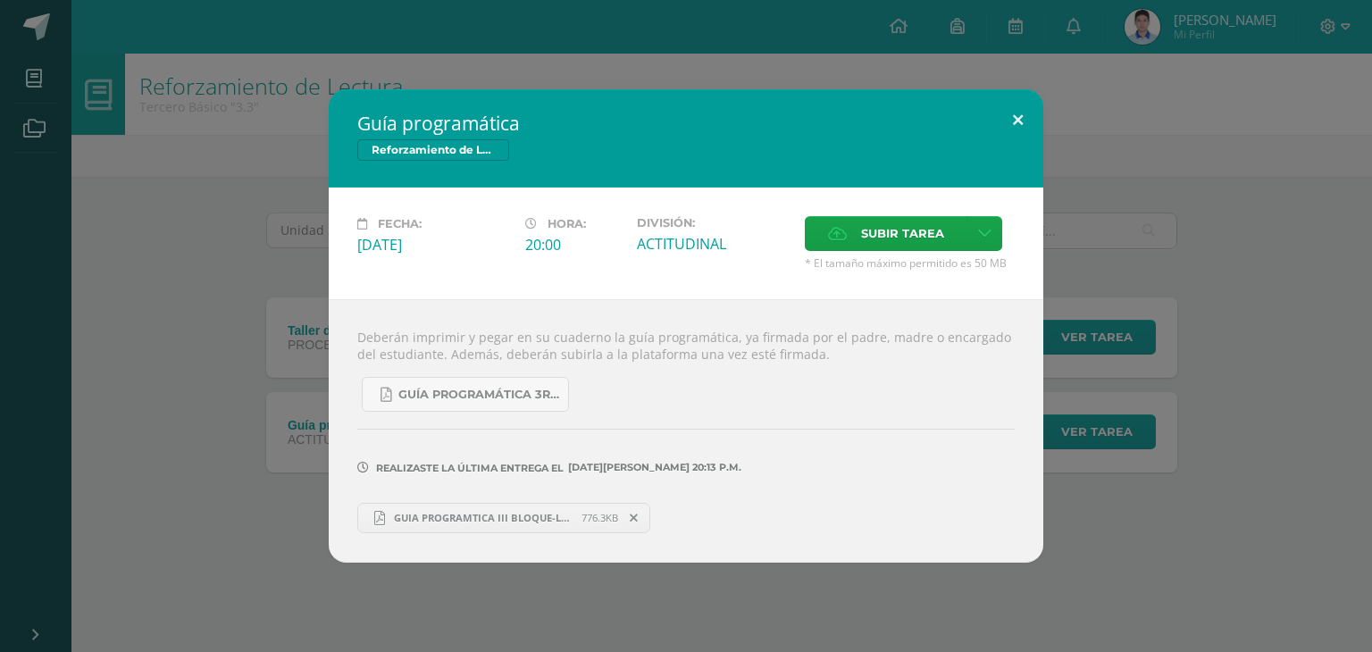
click at [1018, 115] on button at bounding box center [1018, 119] width 51 height 61
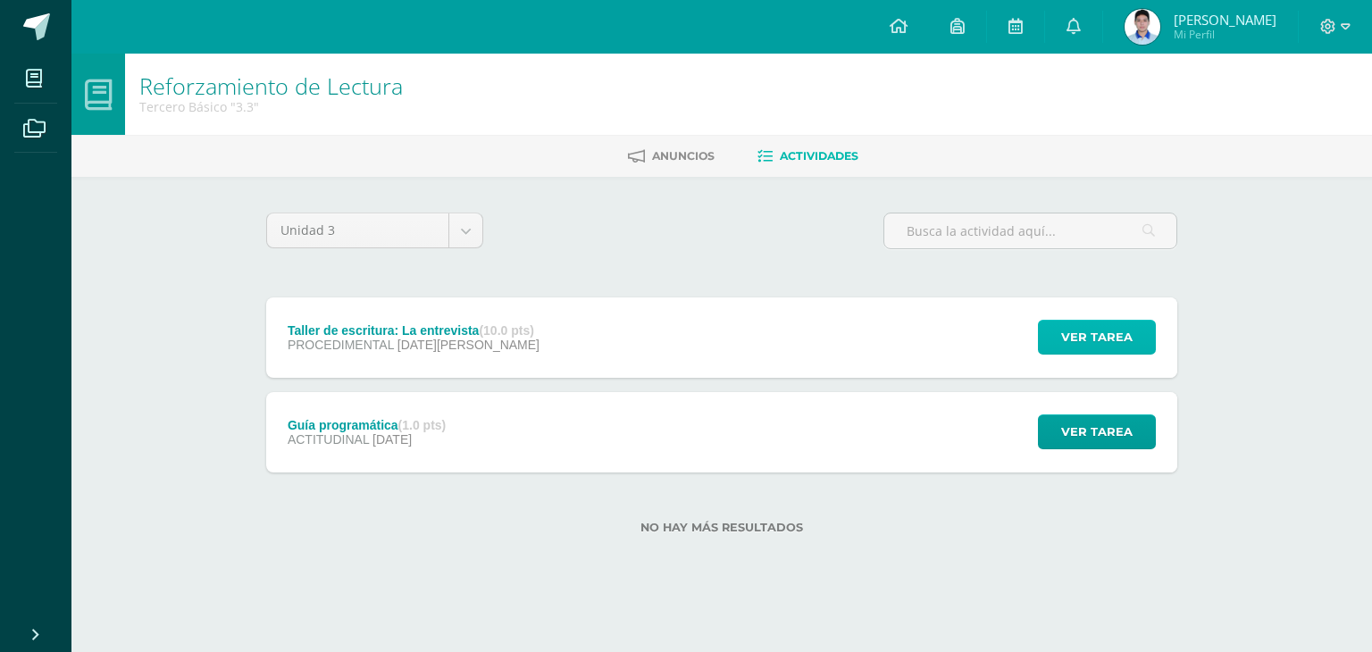
click at [1134, 326] on button "Ver tarea" at bounding box center [1097, 337] width 118 height 35
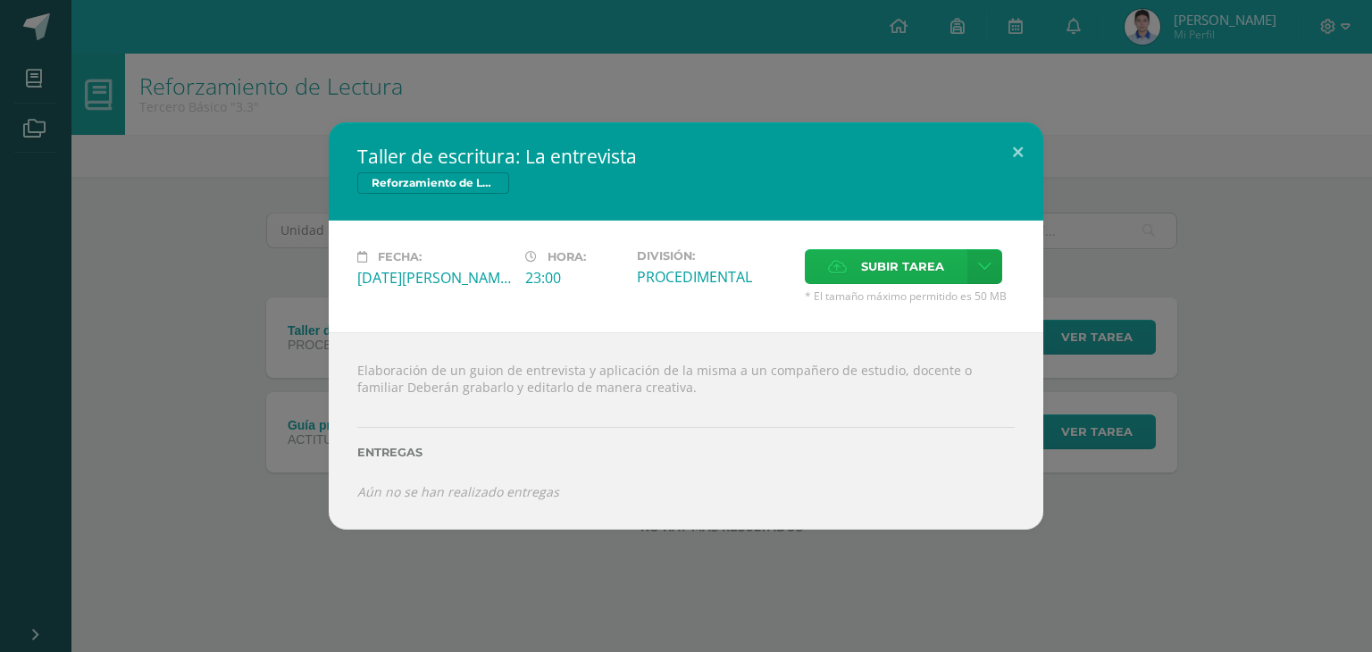
click at [897, 268] on span "Subir tarea" at bounding box center [902, 266] width 83 height 33
click at [0, 0] on input "Subir tarea" at bounding box center [0, 0] width 0 height 0
click at [904, 275] on span "Subir tarea" at bounding box center [902, 266] width 83 height 33
click at [0, 0] on input "Subir tarea" at bounding box center [0, 0] width 0 height 0
click at [1016, 150] on button at bounding box center [1018, 152] width 51 height 61
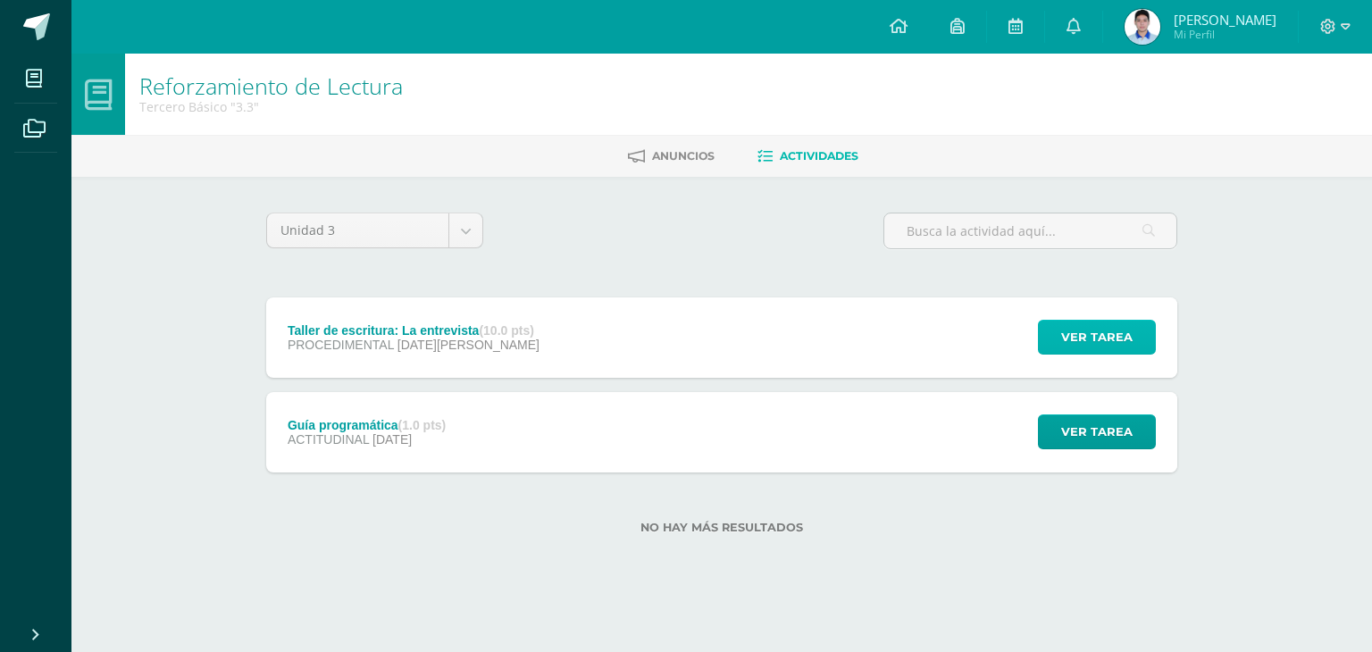
click at [1092, 341] on span "Ver tarea" at bounding box center [1096, 337] width 71 height 33
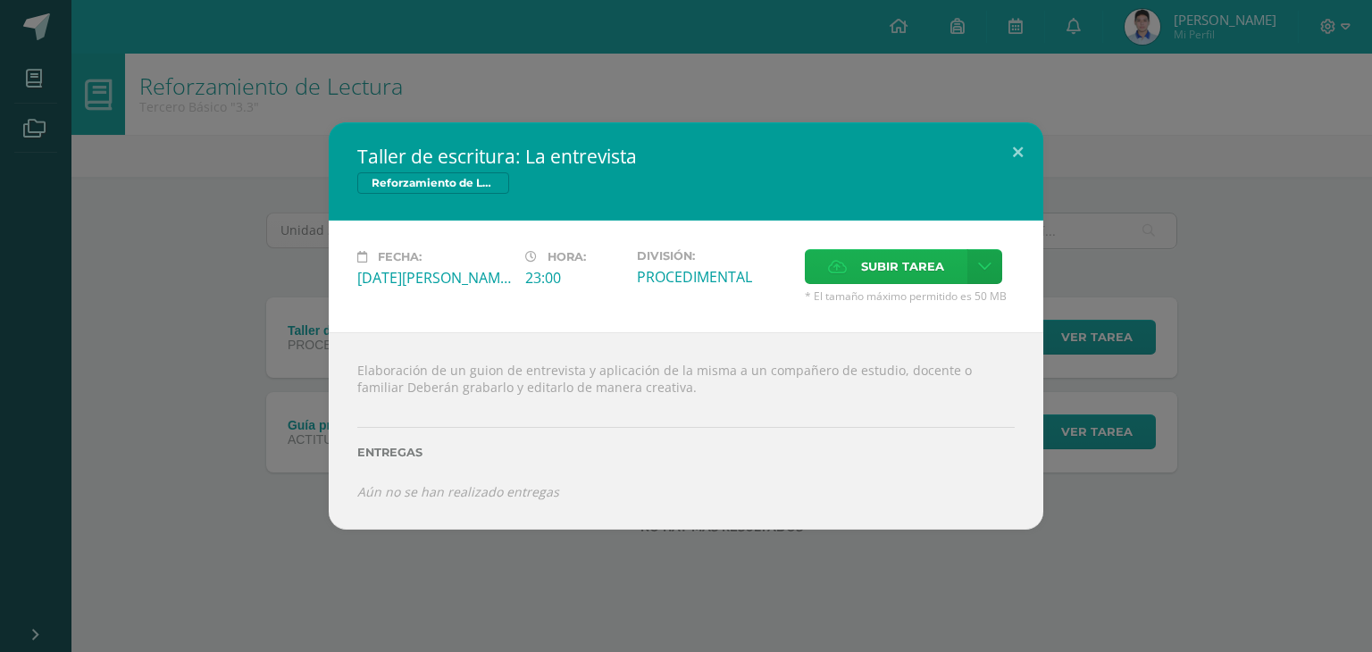
click at [865, 265] on span "Subir tarea" at bounding box center [902, 266] width 83 height 33
click at [0, 0] on input "Subir tarea" at bounding box center [0, 0] width 0 height 0
click at [911, 255] on span "Subir tarea" at bounding box center [902, 266] width 83 height 33
click at [0, 0] on input "Subir tarea" at bounding box center [0, 0] width 0 height 0
click at [1018, 149] on button at bounding box center [1018, 152] width 51 height 61
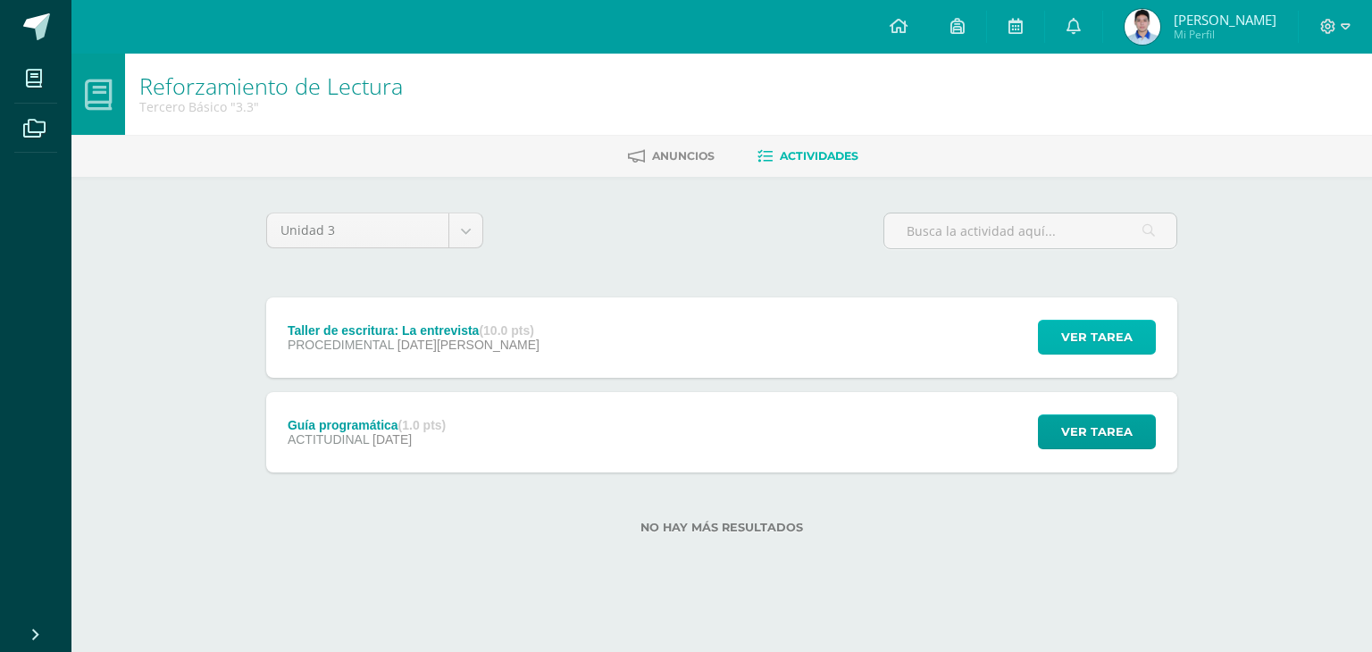
click at [1102, 324] on span "Ver tarea" at bounding box center [1096, 337] width 71 height 33
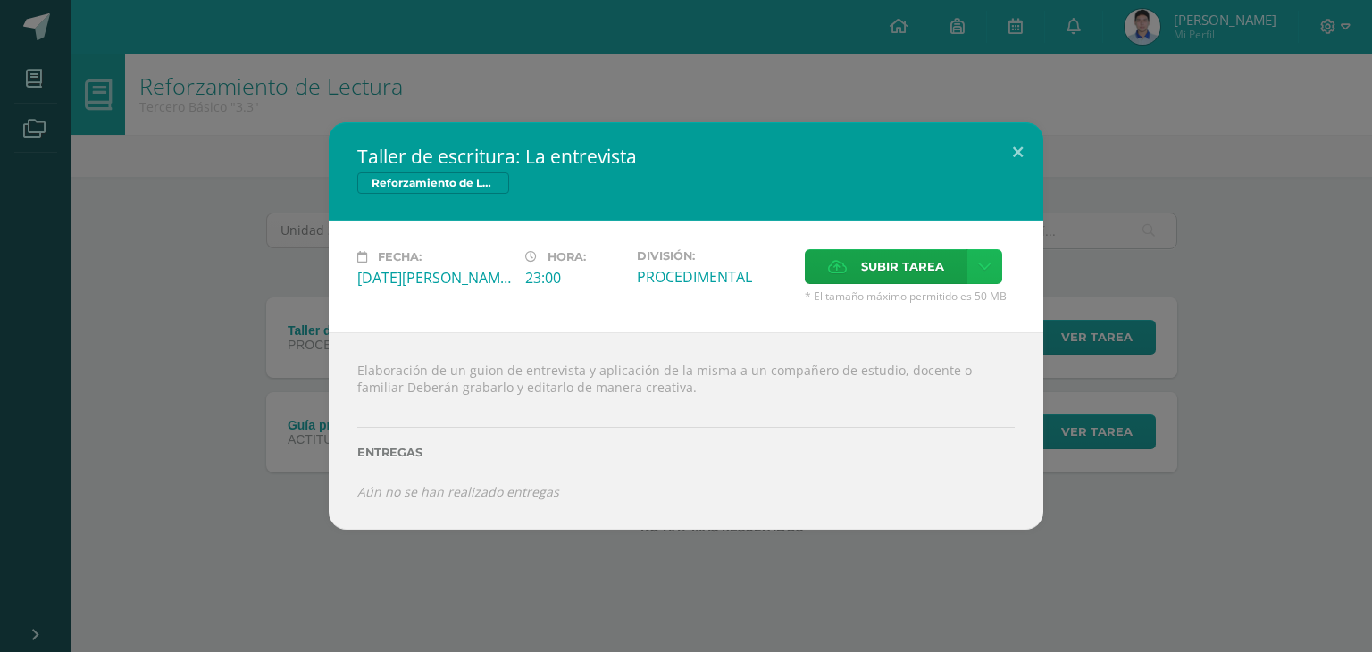
click at [993, 264] on link at bounding box center [985, 266] width 35 height 35
click at [914, 308] on span "Subir enlace" at bounding box center [907, 305] width 75 height 17
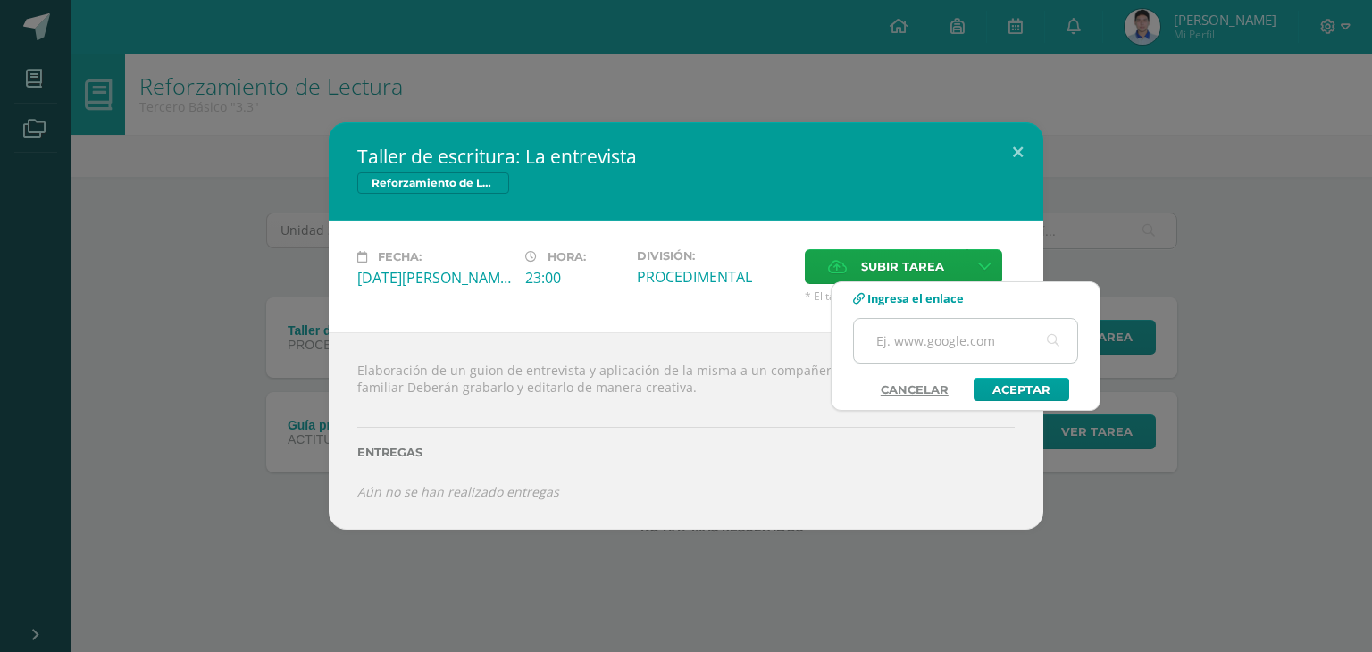
click at [893, 343] on input "text" at bounding box center [965, 341] width 223 height 44
paste input "[URL][DOMAIN_NAME]"
type input "[URL][DOMAIN_NAME]"
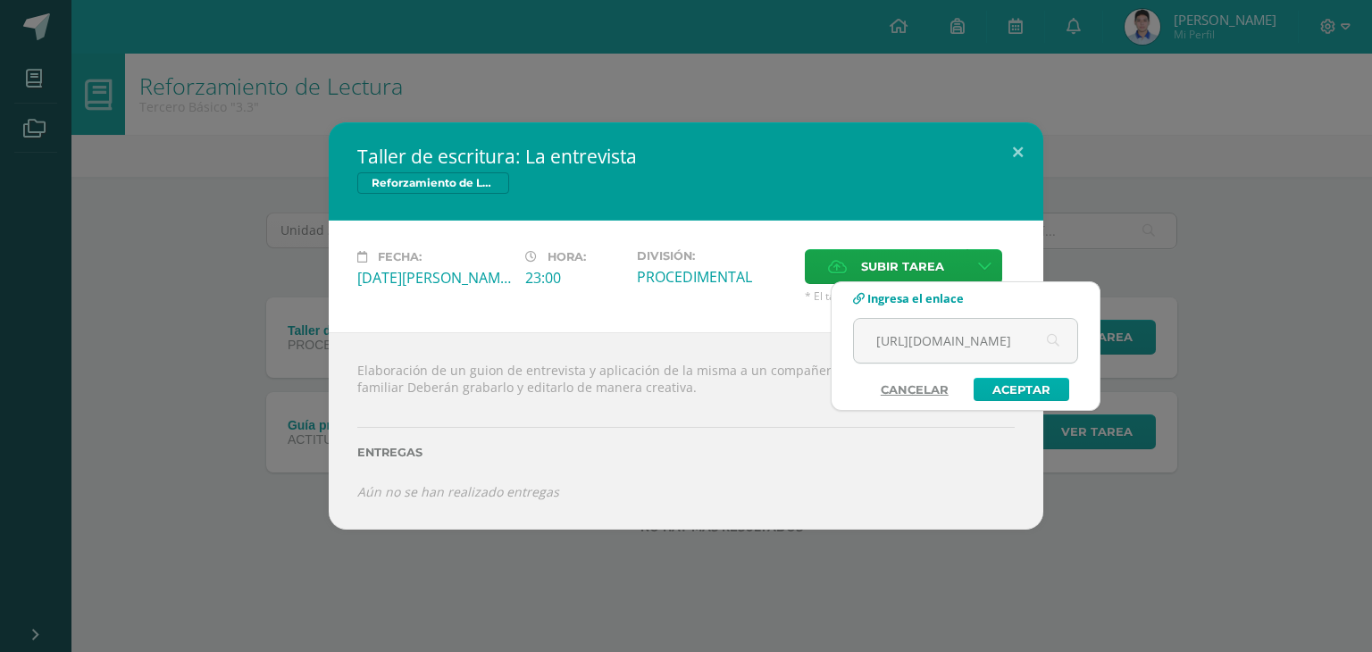
click at [1024, 385] on link "Aceptar" at bounding box center [1022, 389] width 96 height 23
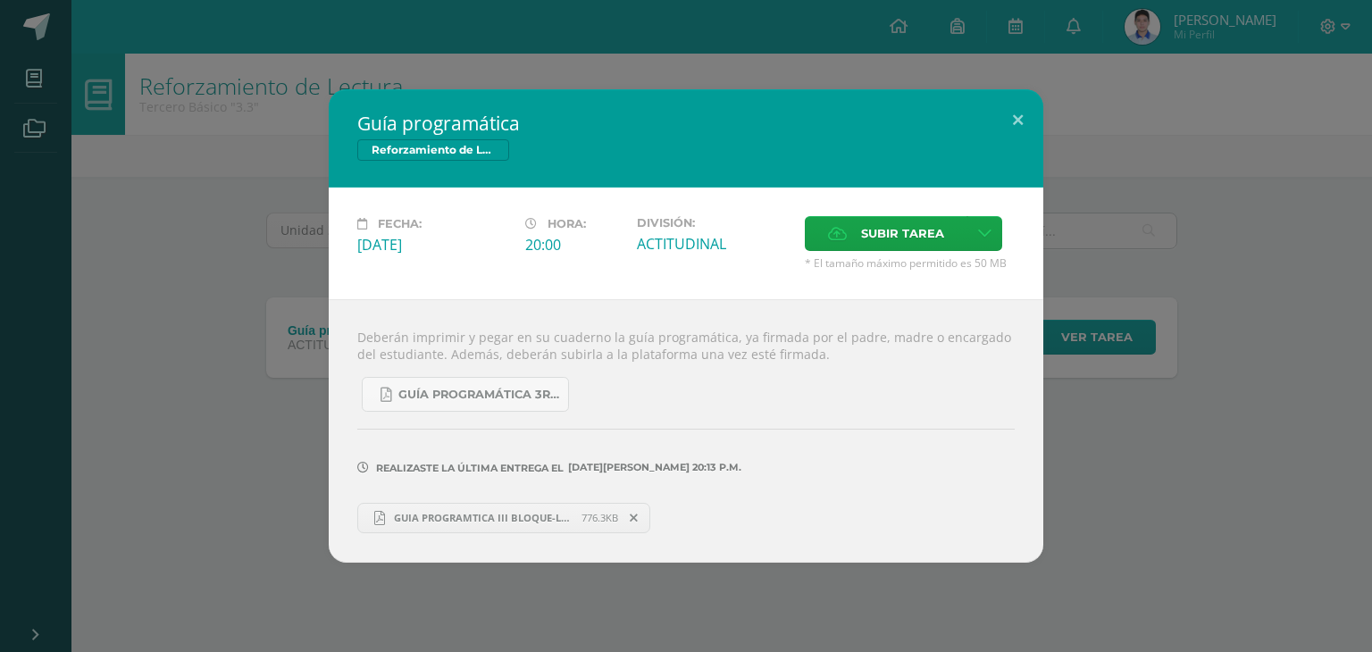
click at [545, 519] on span "GUIA PROGRAMTICA III BLOQUE-LECTURA.pdf" at bounding box center [483, 517] width 197 height 13
click at [1008, 112] on button at bounding box center [1018, 119] width 51 height 61
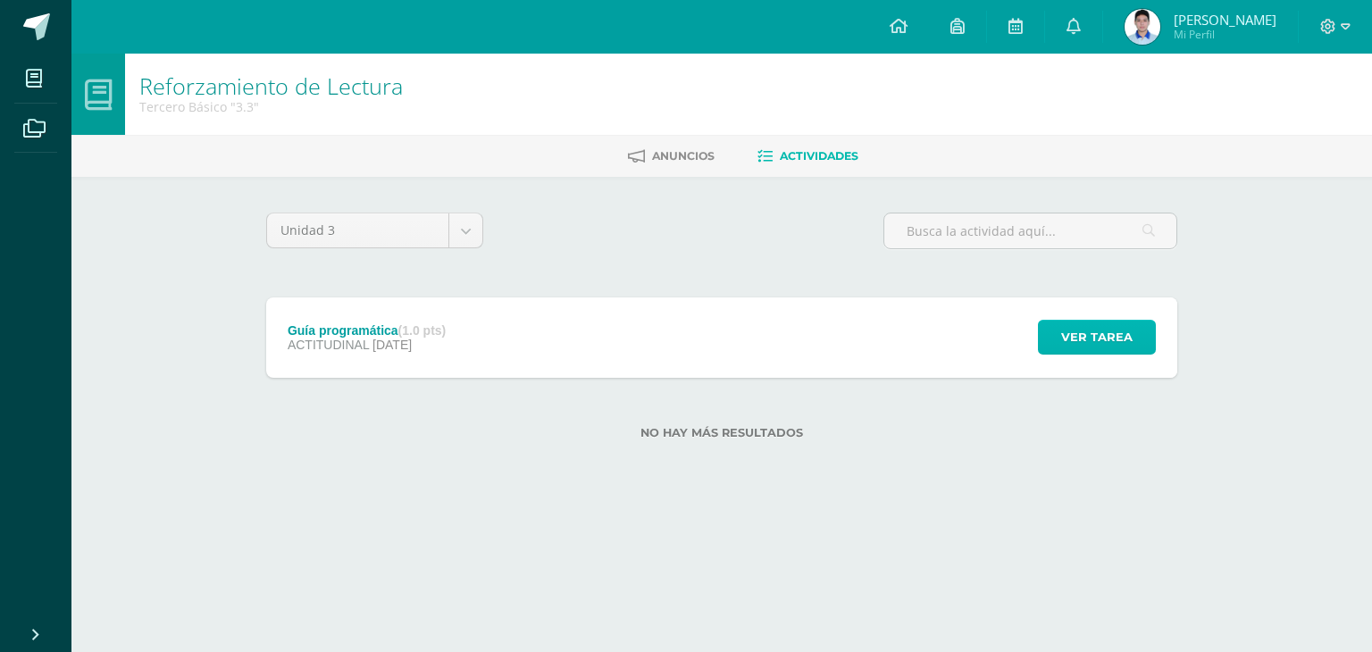
click at [1100, 342] on span "Ver tarea" at bounding box center [1096, 337] width 71 height 33
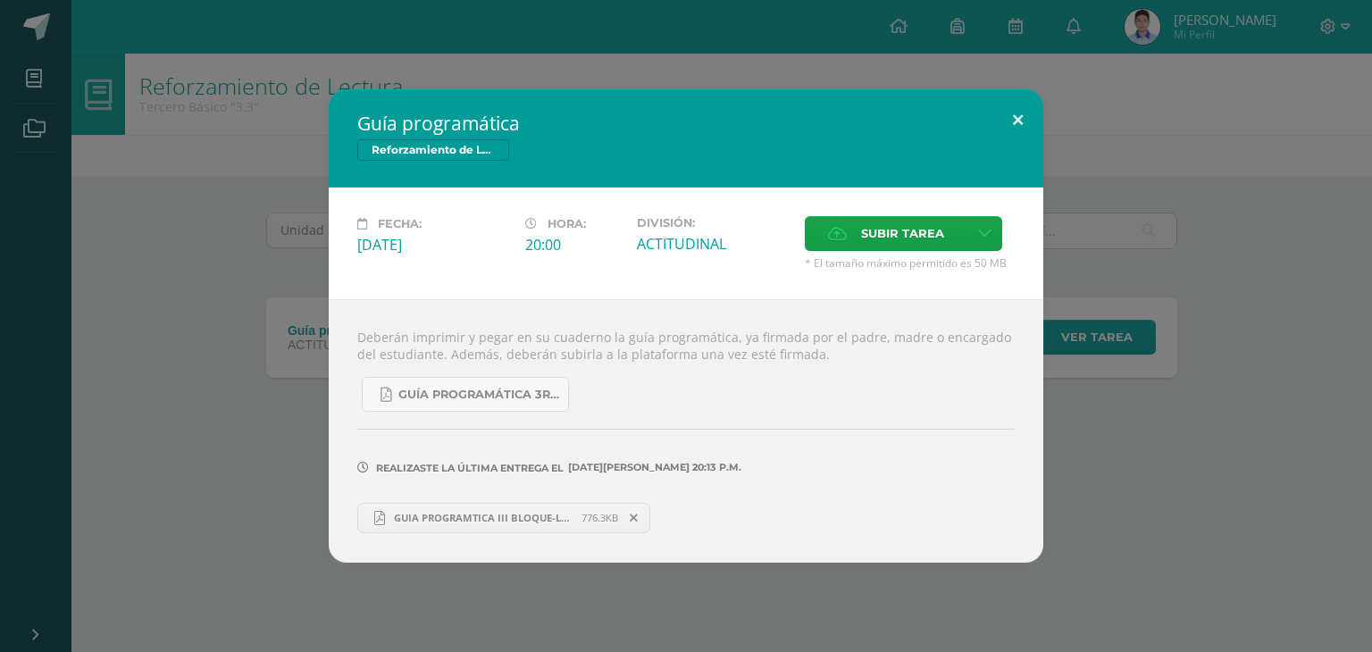
click at [1018, 117] on button at bounding box center [1018, 119] width 51 height 61
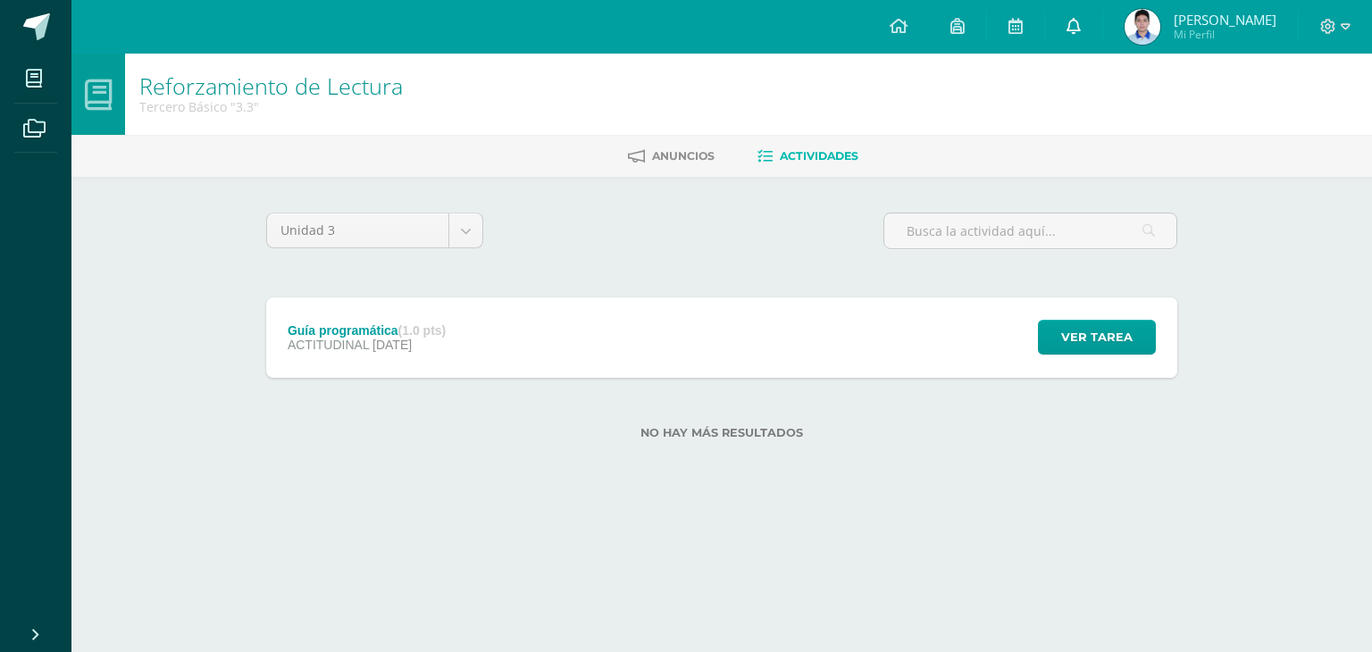
click at [1075, 29] on link at bounding box center [1073, 27] width 57 height 54
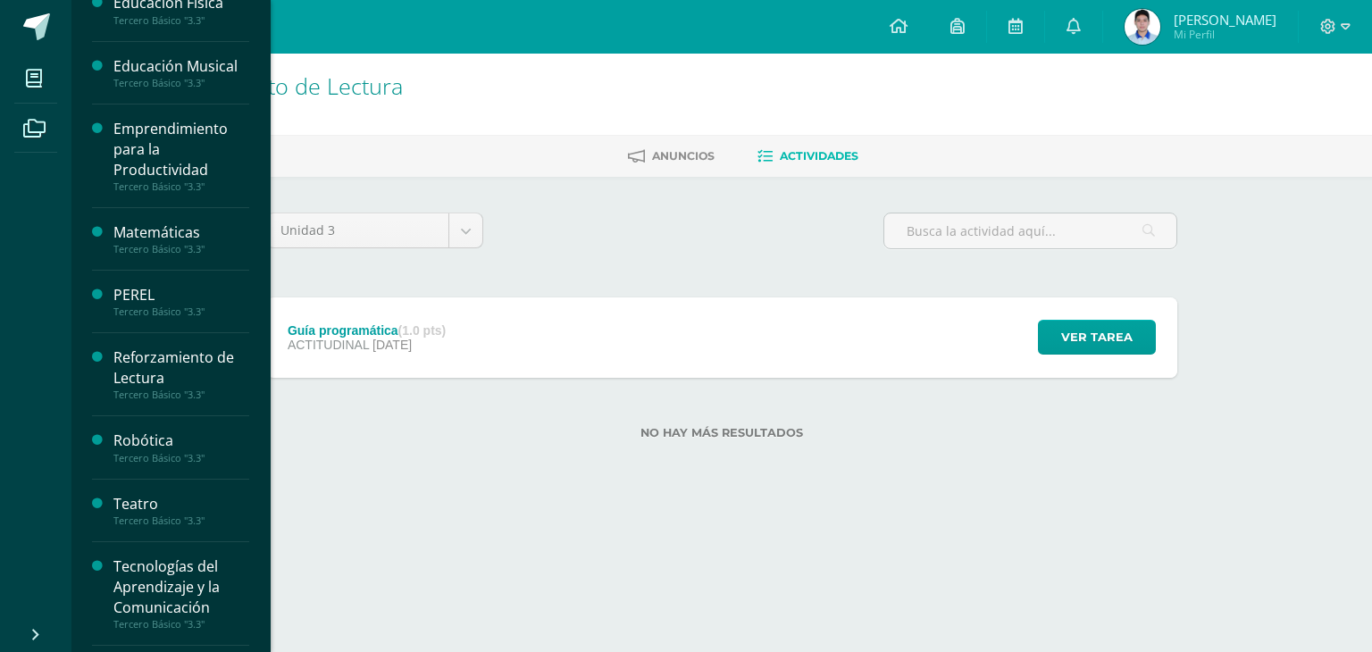
scroll to position [542, 0]
click at [145, 355] on div "Reforzamiento de Lectura" at bounding box center [181, 367] width 136 height 41
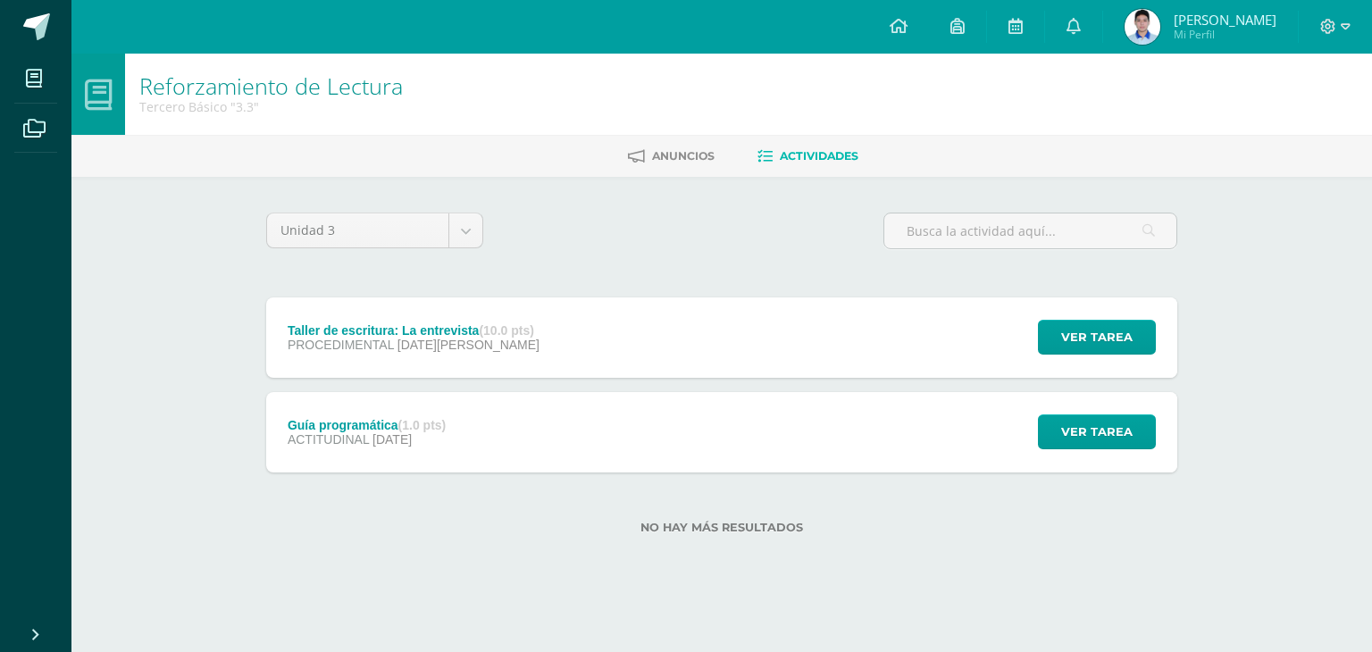
click at [857, 334] on div "Taller de escritura: La entrevista (10.0 pts) PROCEDIMENTAL [DATE][PERSON_NAME]…" at bounding box center [721, 338] width 911 height 80
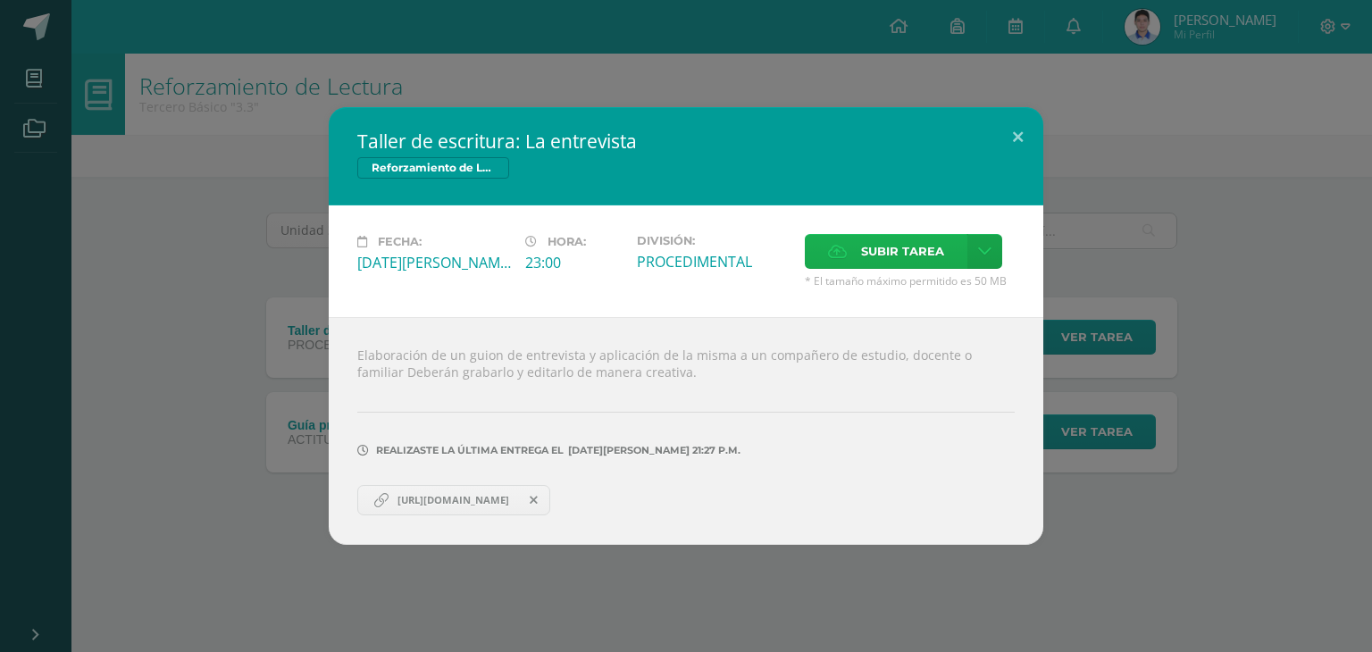
click at [886, 255] on span "Subir tarea" at bounding box center [902, 251] width 83 height 33
click at [0, 0] on input "Subir tarea" at bounding box center [0, 0] width 0 height 0
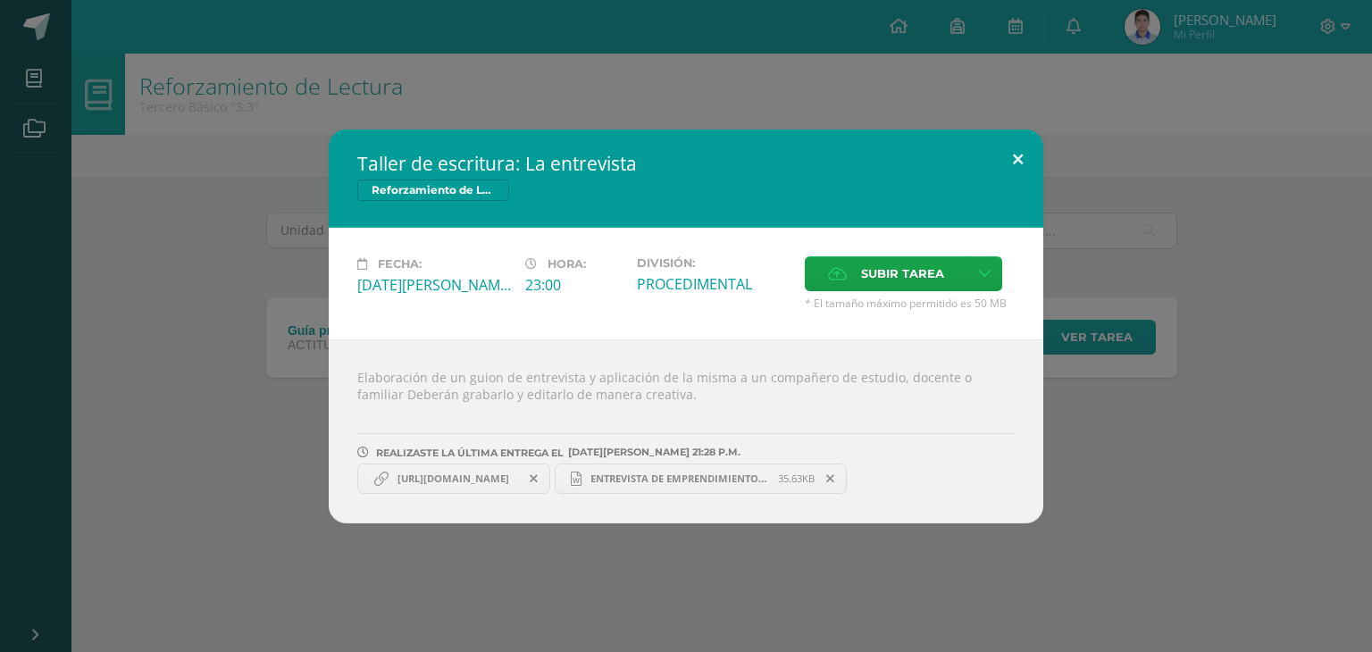
click at [1018, 157] on button at bounding box center [1018, 160] width 51 height 61
